Goal: Information Seeking & Learning: Learn about a topic

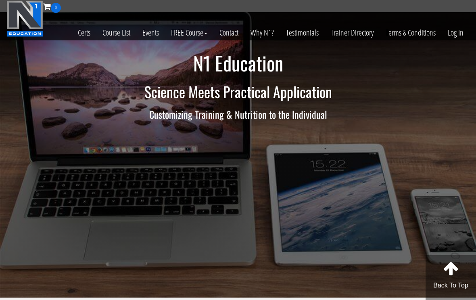
click at [452, 41] on link "Log In" at bounding box center [456, 33] width 28 height 40
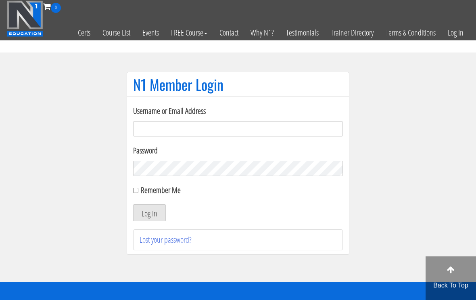
scroll to position [52, 0]
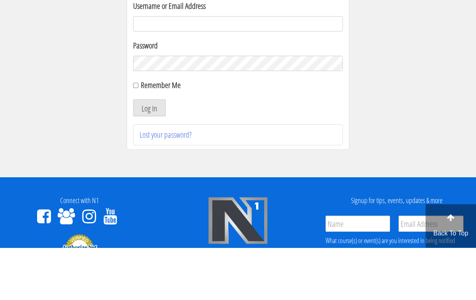
type input "gn01766500@gmail.com"
click at [149, 160] on button "Log In" at bounding box center [149, 160] width 33 height 17
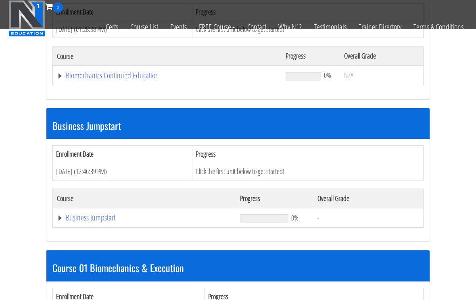
scroll to position [138, 0]
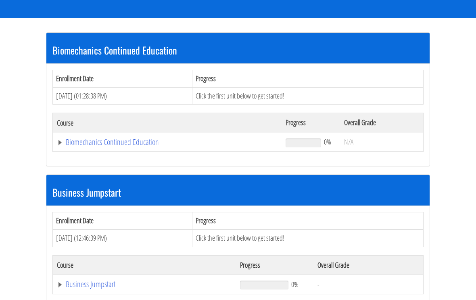
click at [140, 141] on link "Biomechanics Continued Education" at bounding box center [167, 142] width 221 height 8
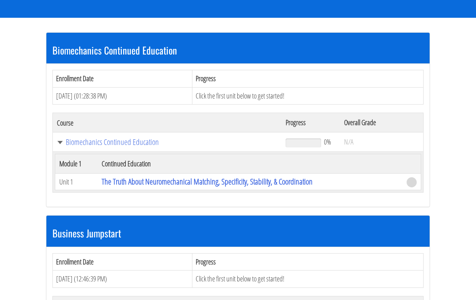
click at [166, 181] on link "The Truth About Neuromechanical Matching, Specificity, Stability, & Coordination" at bounding box center [207, 181] width 211 height 11
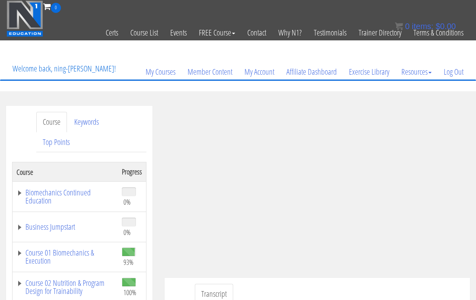
click at [461, 69] on link "Log Out" at bounding box center [454, 71] width 32 height 39
